Goal: Task Accomplishment & Management: Use online tool/utility

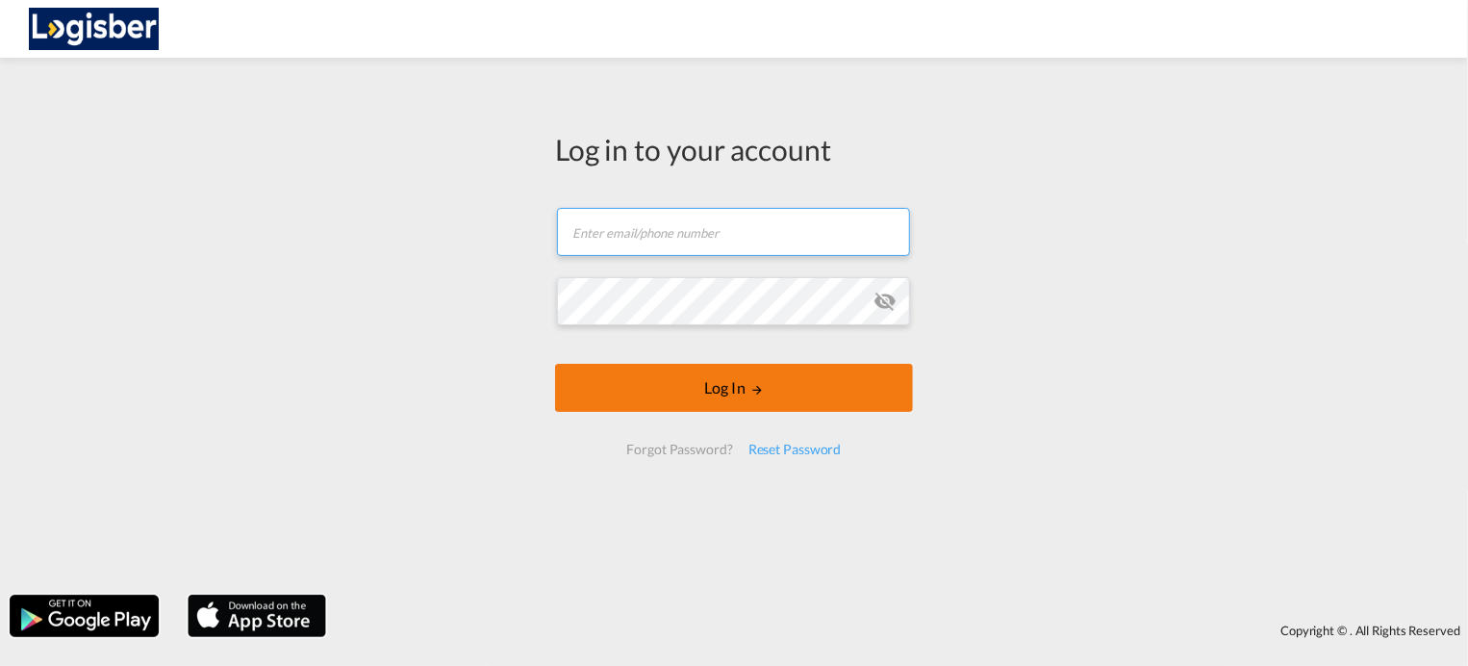
type input "[PERSON_NAME][EMAIL_ADDRESS][DOMAIN_NAME]"
click at [741, 390] on form "[PERSON_NAME][EMAIL_ADDRESS][DOMAIN_NAME] Email field is required Password fiel…" at bounding box center [734, 332] width 358 height 286
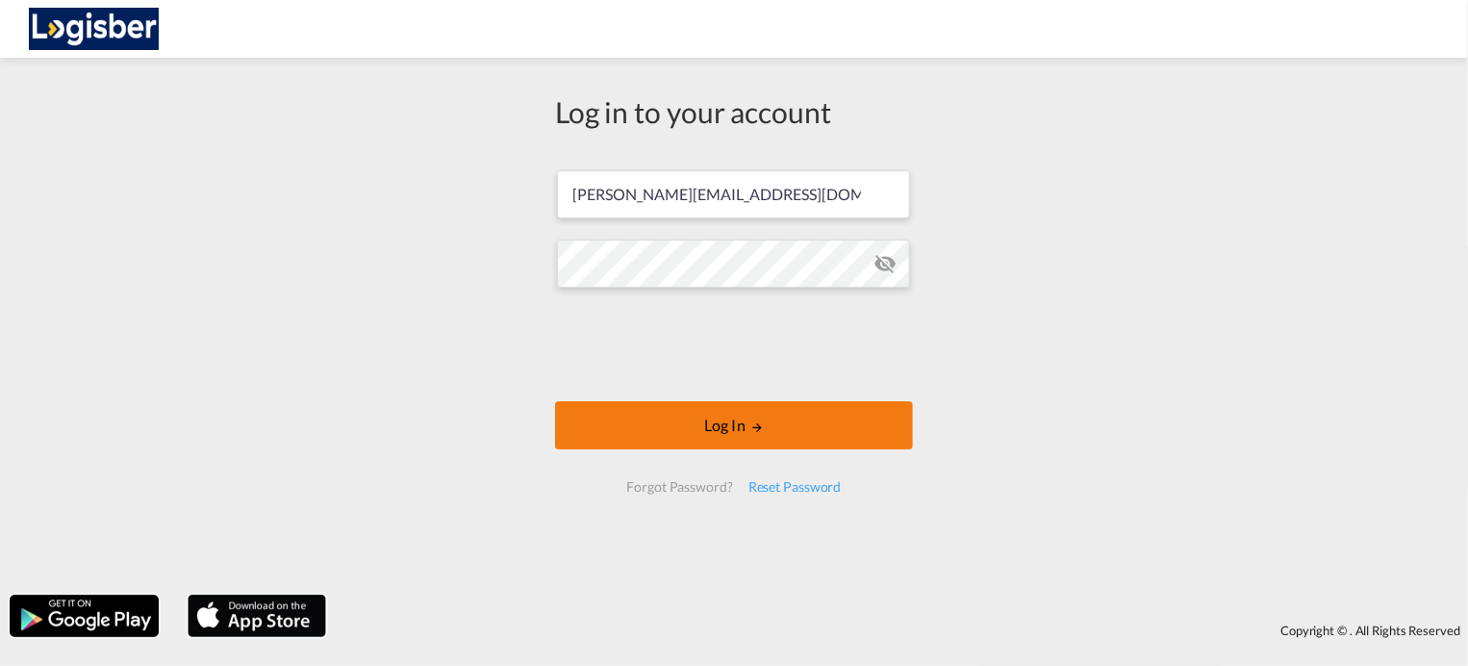
click at [742, 419] on button "Log In" at bounding box center [734, 425] width 358 height 48
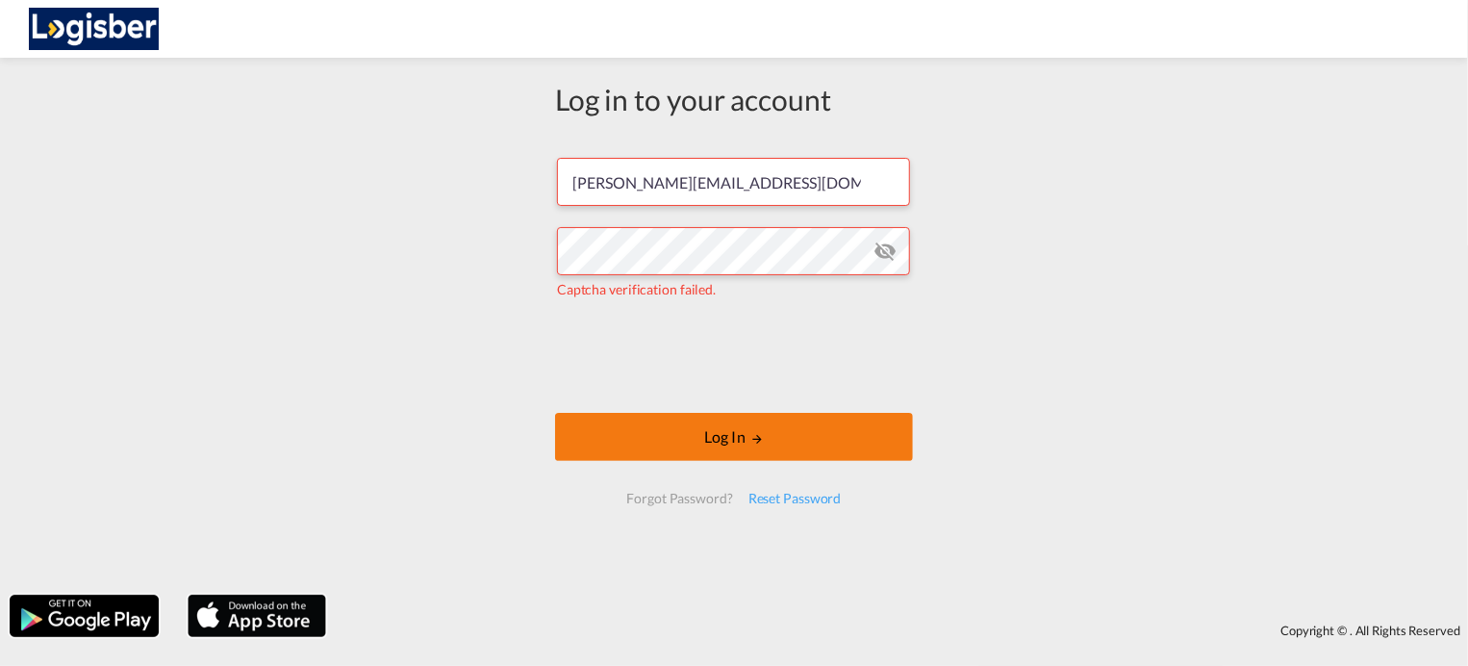
click at [744, 440] on button "Log In" at bounding box center [734, 437] width 358 height 48
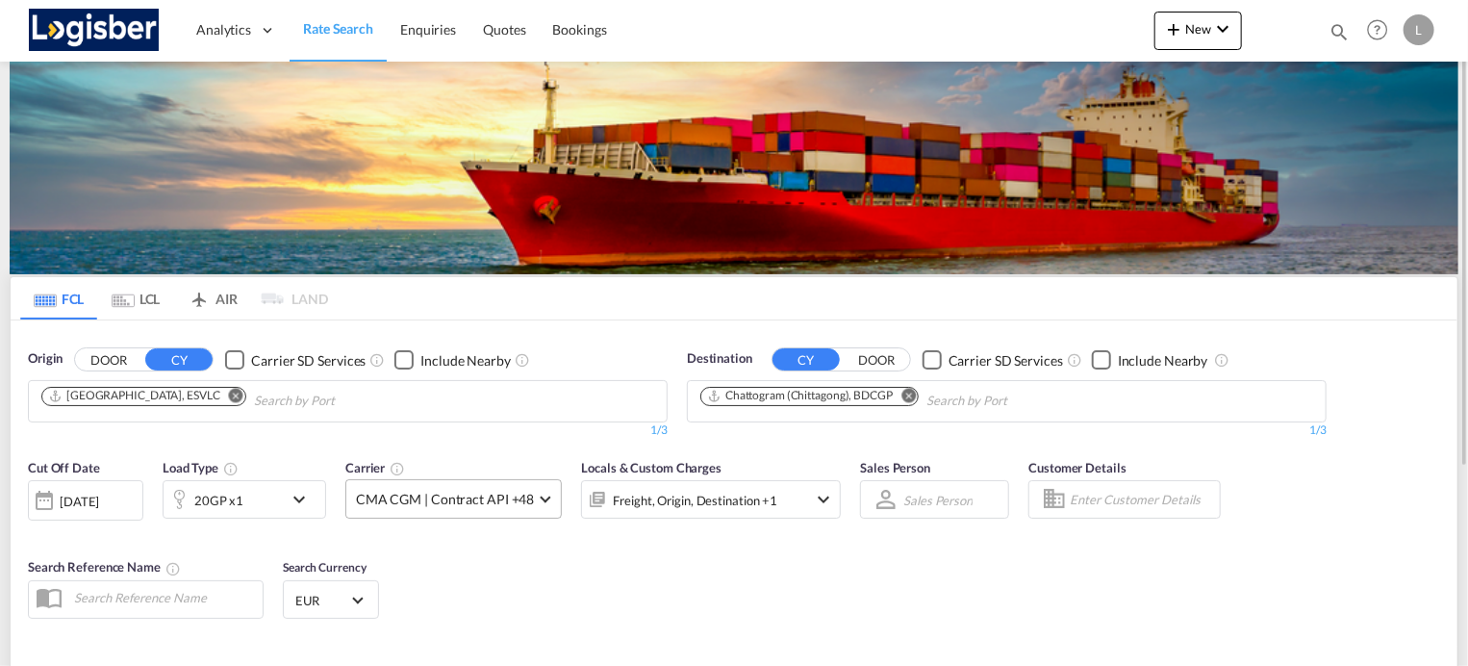
scroll to position [285, 0]
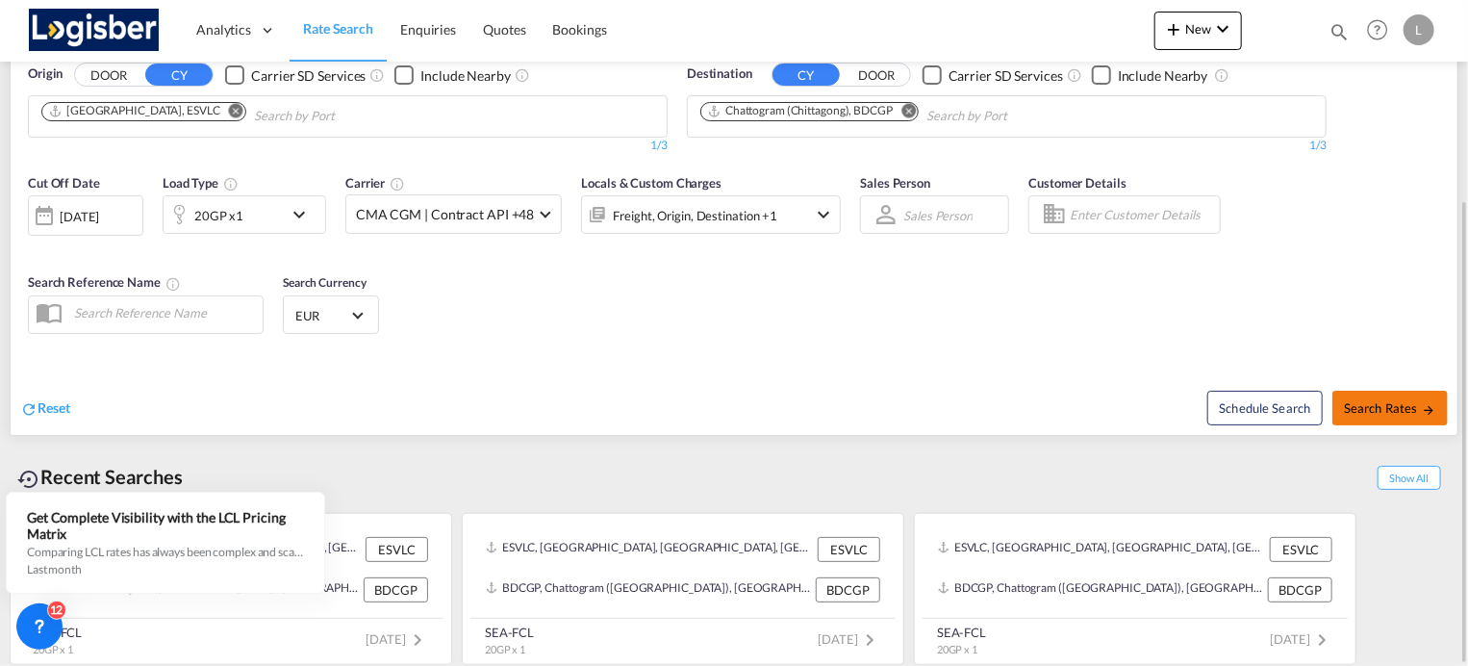
click at [1365, 416] on button "Search Rates" at bounding box center [1390, 408] width 115 height 35
type input "ESVLC to BDCGP / [DATE]"
